Goal: Obtain resource: Download file/media

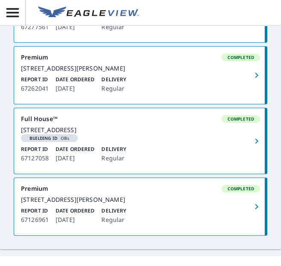
scroll to position [522, 0]
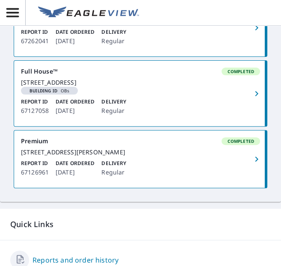
click at [79, 86] on div "[STREET_ADDRESS]" at bounding box center [140, 83] width 239 height 8
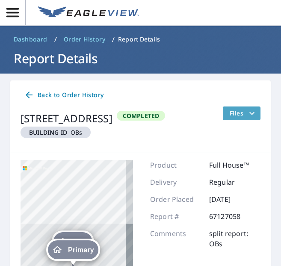
click at [247, 116] on icon "filesDropdownBtn-67127058" at bounding box center [252, 113] width 10 height 10
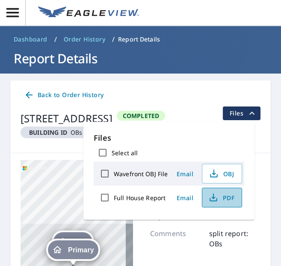
click at [217, 200] on span "PDF" at bounding box center [220, 197] width 27 height 10
drag, startPoint x: 205, startPoint y: 194, endPoint x: 232, endPoint y: 92, distance: 105.4
click at [232, 92] on div "Back to Order History" at bounding box center [141, 95] width 240 height 16
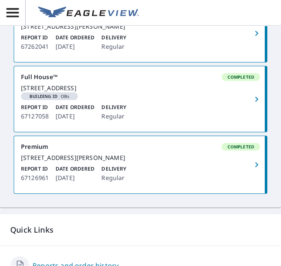
scroll to position [522, 0]
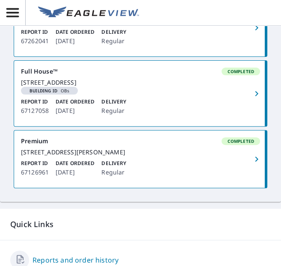
click at [68, 86] on div "[STREET_ADDRESS]" at bounding box center [140, 83] width 239 height 8
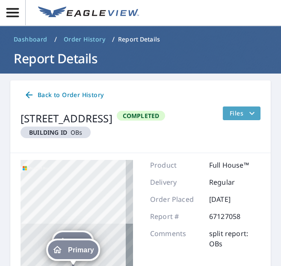
click at [90, 114] on span "Files" at bounding box center [242, 113] width 27 height 10
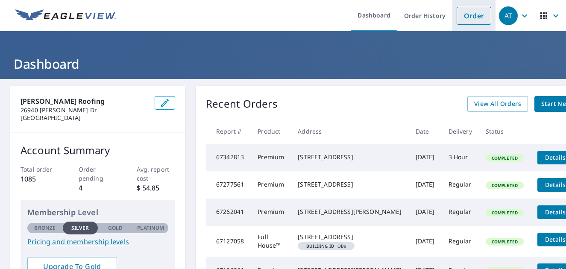
click at [466, 15] on link "Order" at bounding box center [474, 16] width 35 height 18
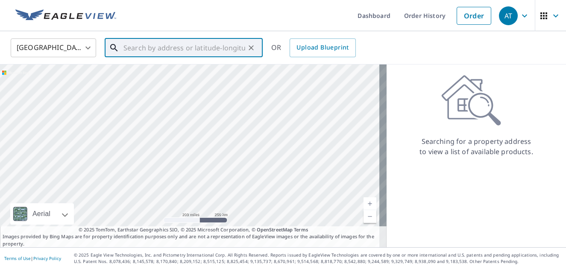
click at [156, 47] on input "text" at bounding box center [184, 48] width 122 height 24
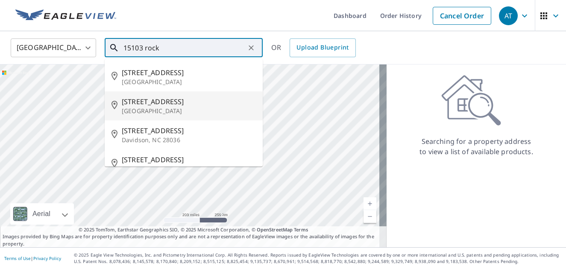
click at [143, 103] on span "[STREET_ADDRESS]" at bounding box center [189, 102] width 134 height 10
type input "15103 Rock River St San Antonio, TX 78247"
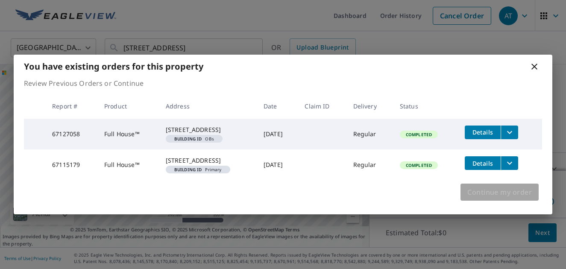
click at [497, 198] on span "Continue my order" at bounding box center [499, 192] width 65 height 12
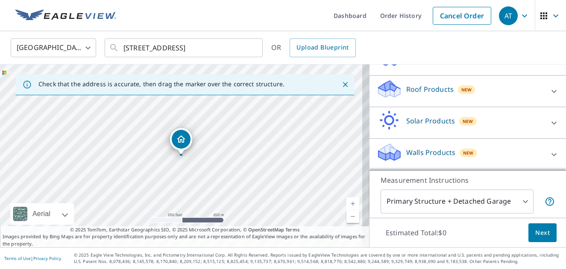
scroll to position [118, 0]
click at [552, 155] on icon at bounding box center [554, 154] width 5 height 3
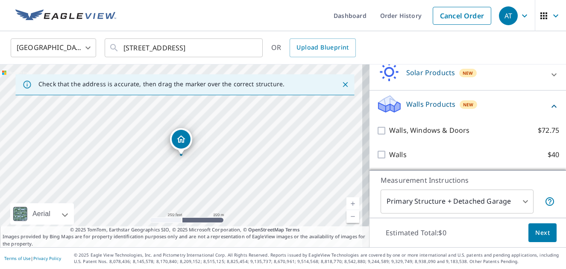
scroll to position [119, 0]
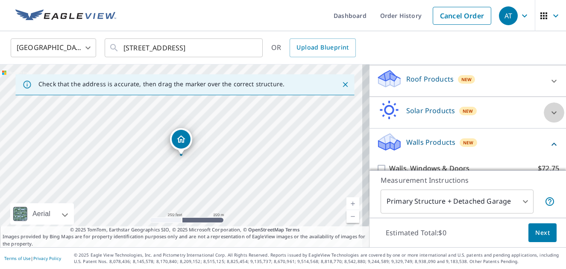
click at [549, 118] on icon at bounding box center [554, 113] width 10 height 10
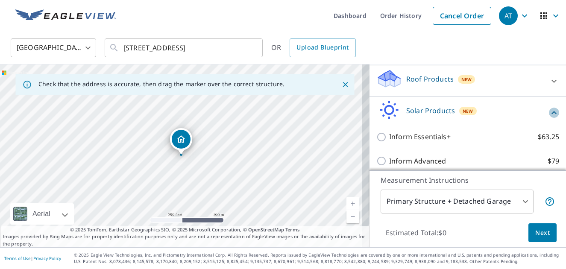
click at [552, 114] on icon at bounding box center [554, 112] width 5 height 3
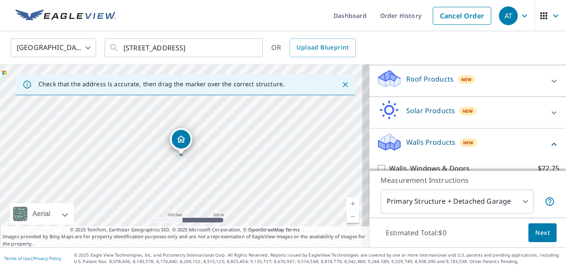
scroll to position [72, 0]
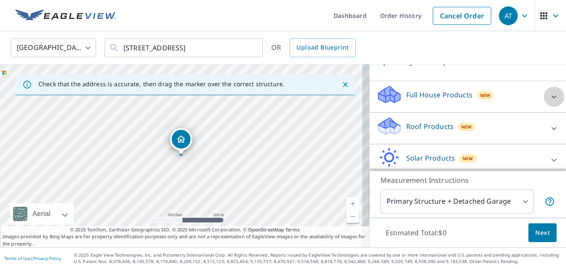
click at [549, 102] on icon at bounding box center [554, 97] width 10 height 10
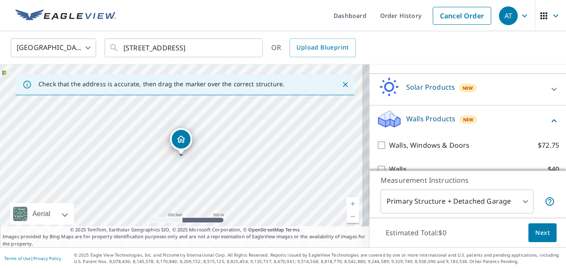
scroll to position [191, 0]
